Goal: Find specific page/section: Find specific page/section

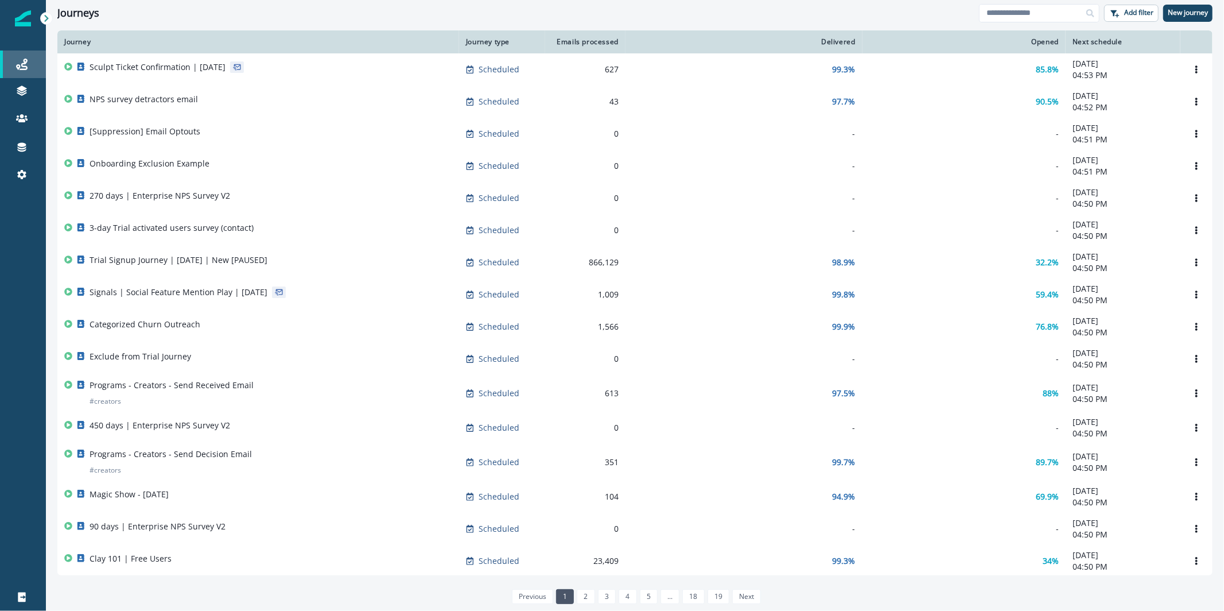
click at [15, 72] on link "Journeys" at bounding box center [23, 65] width 46 height 28
click at [1047, 11] on input at bounding box center [1039, 13] width 121 height 18
type input "*"
type input "**********"
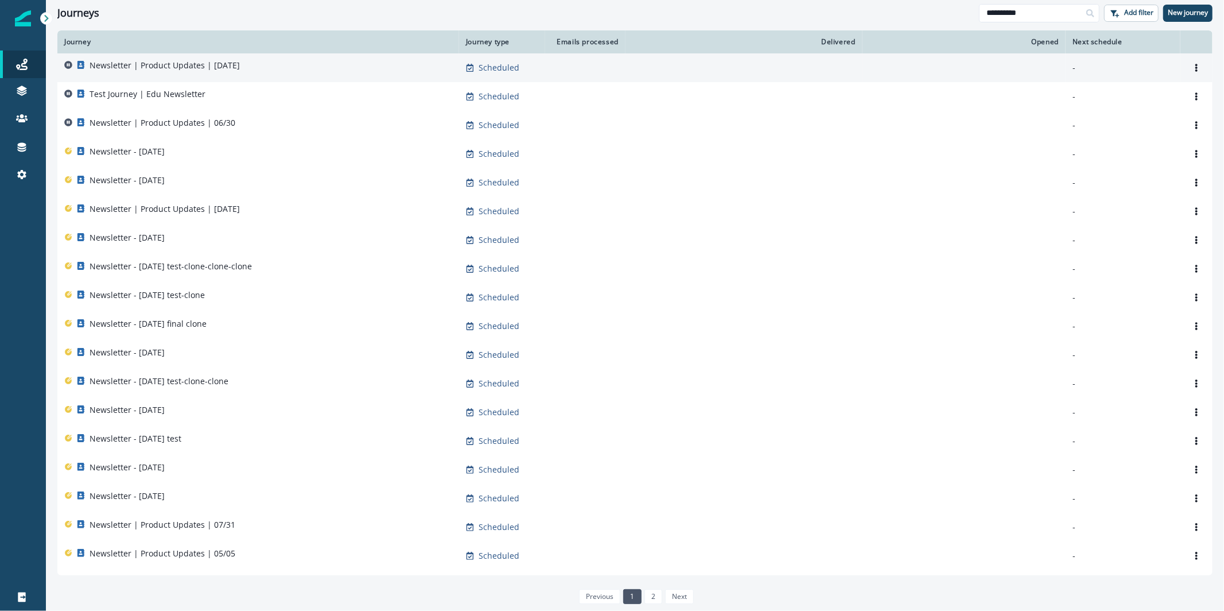
click at [247, 75] on div "Newsletter | Product Updates | [DATE]" at bounding box center [258, 68] width 388 height 16
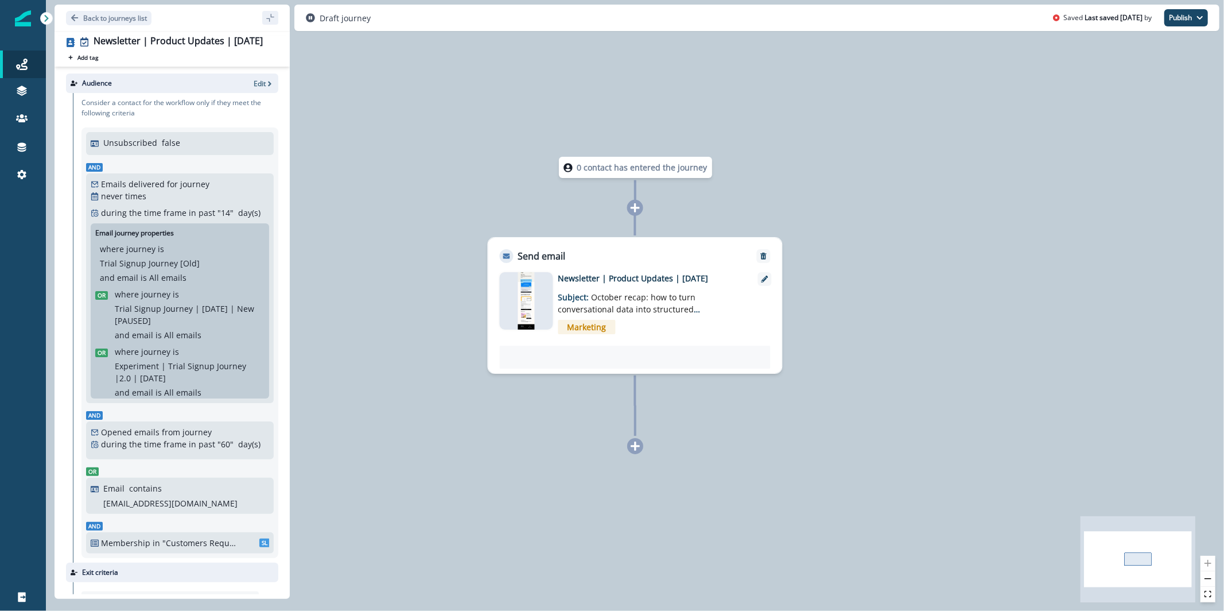
click at [526, 317] on img at bounding box center [526, 300] width 17 height 57
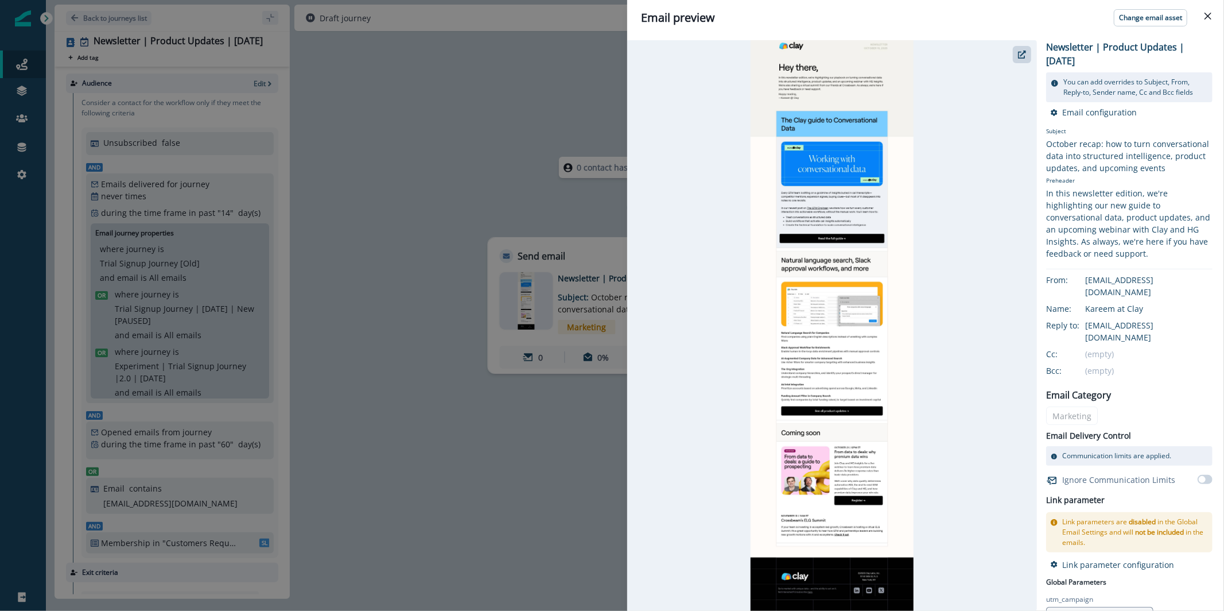
click at [1034, 53] on div at bounding box center [832, 325] width 410 height 570
click at [1026, 55] on button "button" at bounding box center [1022, 54] width 18 height 17
